Goal: Task Accomplishment & Management: Manage account settings

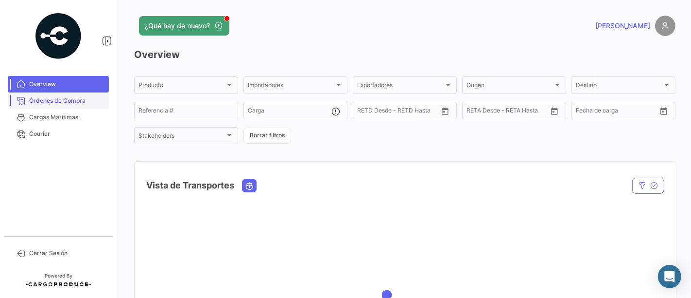
click at [56, 101] on span "Órdenes de Compra" at bounding box center [67, 100] width 76 height 9
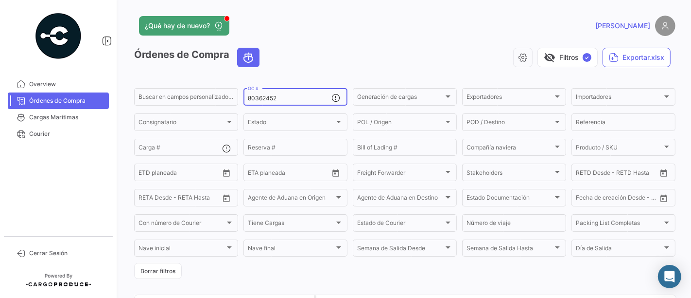
click at [280, 101] on input "80362452" at bounding box center [290, 98] width 84 height 7
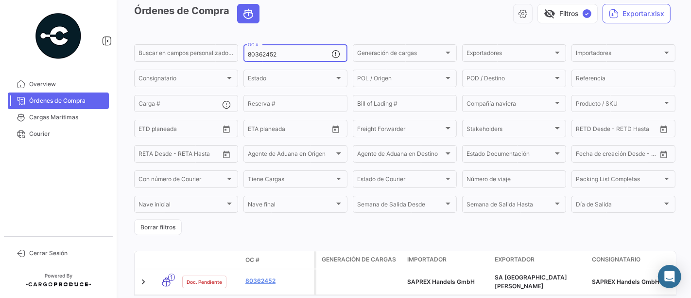
scroll to position [89, 0]
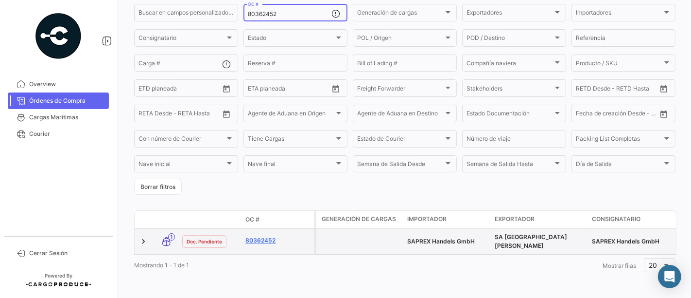
click at [270, 236] on link "80362452" at bounding box center [278, 240] width 65 height 9
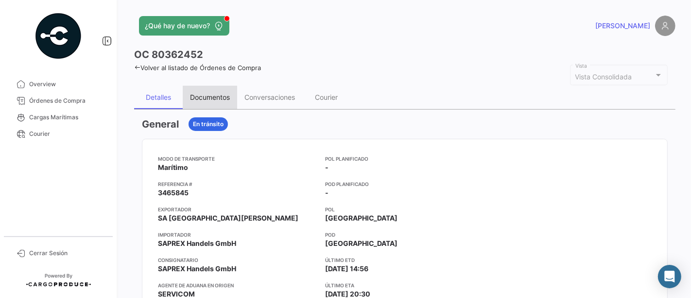
click at [214, 99] on div "Documentos" at bounding box center [210, 97] width 40 height 8
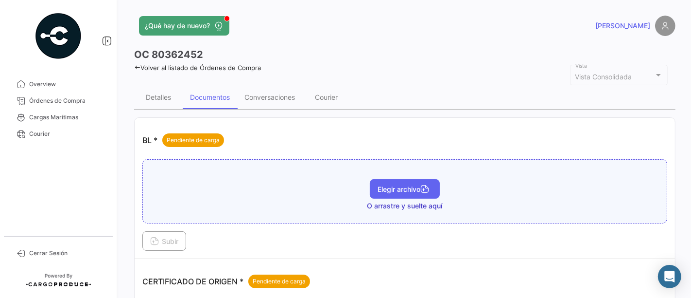
click at [380, 181] on button "Elegir archivo" at bounding box center [405, 188] width 70 height 19
click at [395, 188] on span "Elegir archivo" at bounding box center [405, 189] width 54 height 8
click at [385, 190] on span "Elegir archivo" at bounding box center [405, 189] width 54 height 8
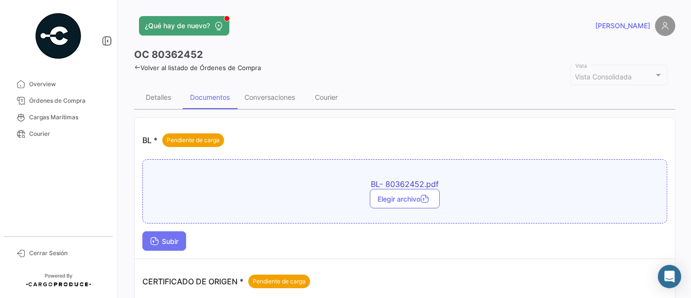
click at [146, 238] on button "Subir" at bounding box center [164, 240] width 44 height 19
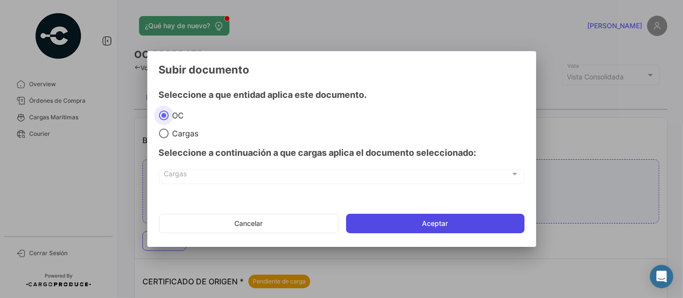
click at [391, 224] on button "Aceptar" at bounding box center [435, 222] width 178 height 19
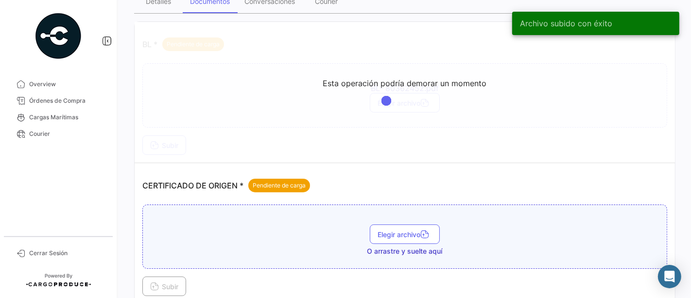
scroll to position [162, 0]
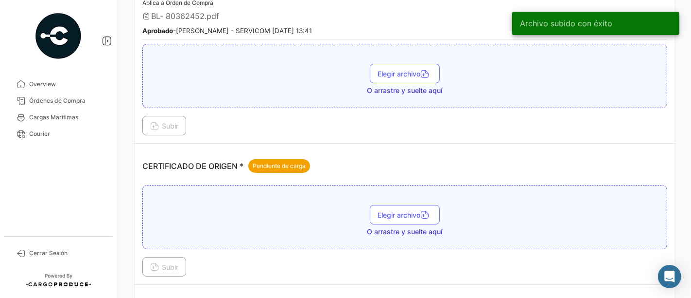
click at [393, 221] on div "Elegir archivo O arrastre y suelte aquí" at bounding box center [405, 221] width 514 height 32
click at [406, 217] on button "Elegir archivo" at bounding box center [405, 214] width 70 height 19
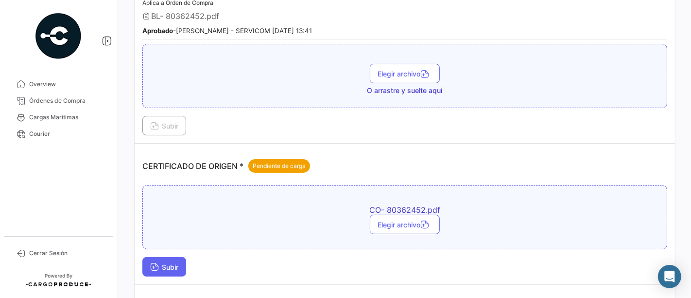
click at [159, 265] on span "Subir" at bounding box center [164, 267] width 28 height 8
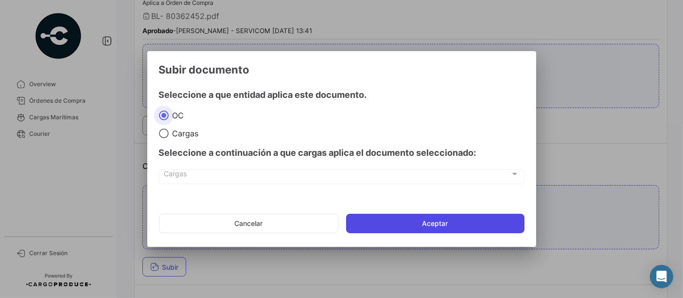
click at [402, 227] on button "Aceptar" at bounding box center [435, 222] width 178 height 19
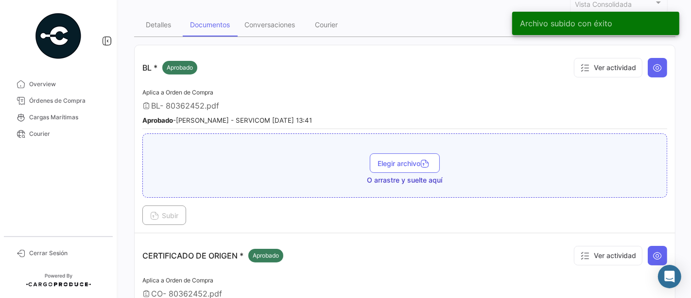
scroll to position [0, 0]
